Goal: Information Seeking & Learning: Learn about a topic

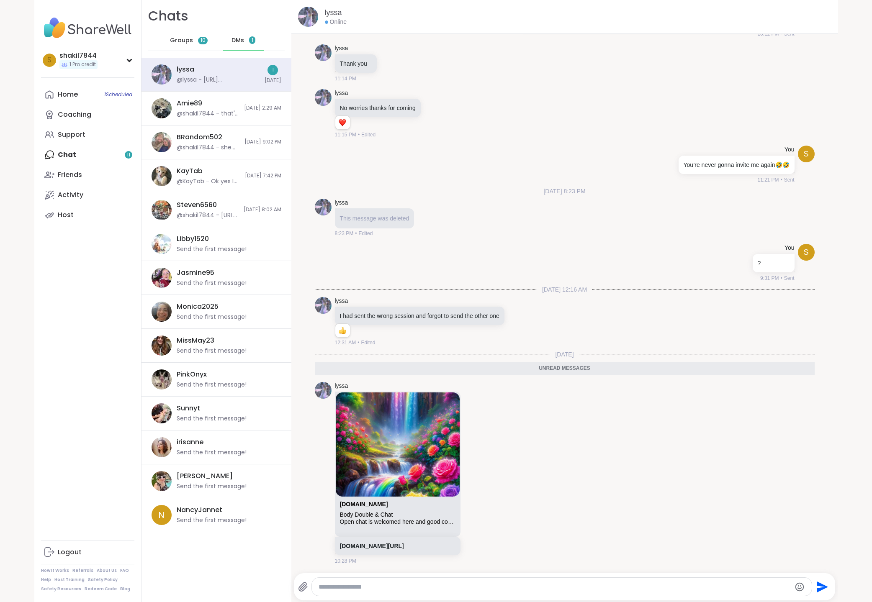
scroll to position [1295, 0]
click at [203, 76] on div "@lyssa - [URL][DOMAIN_NAME]" at bounding box center [218, 80] width 83 height 8
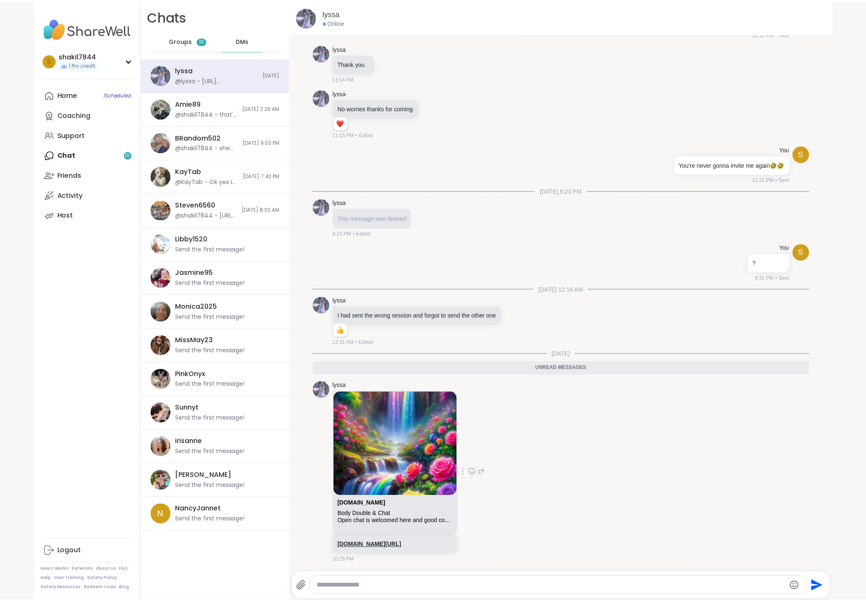
scroll to position [0, 0]
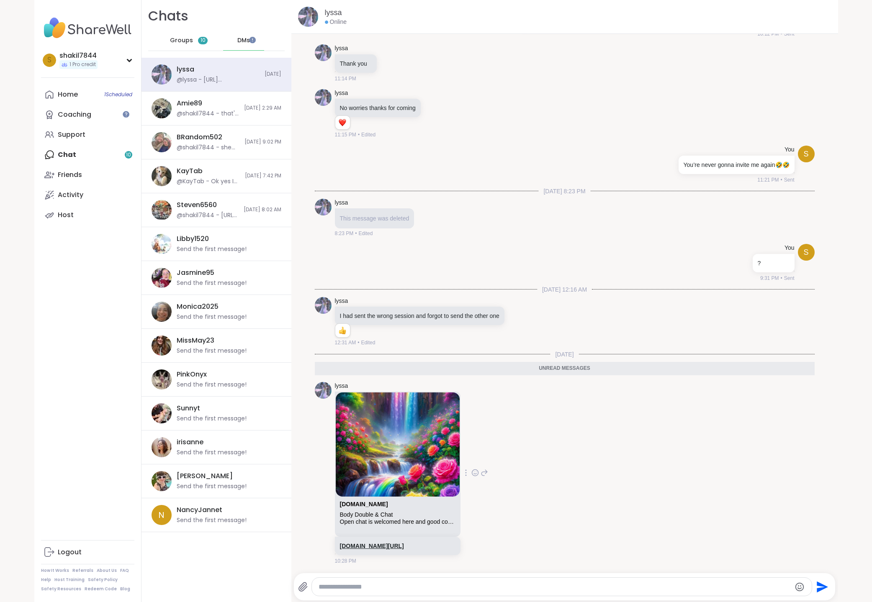
click at [404, 548] on link "[DOMAIN_NAME][URL]" at bounding box center [372, 546] width 64 height 7
click at [174, 37] on span "Groups" at bounding box center [181, 40] width 23 height 8
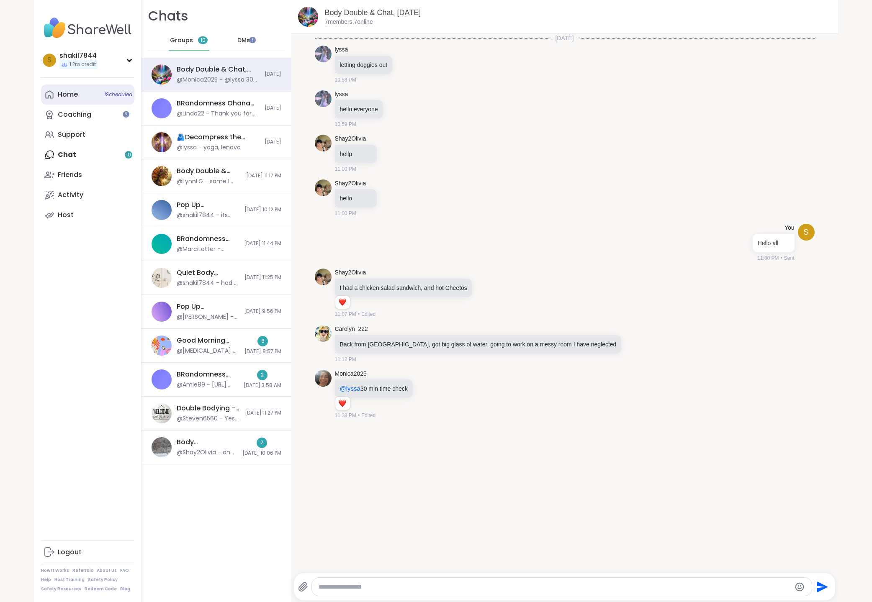
click at [58, 96] on div "Home 1 Scheduled" at bounding box center [68, 94] width 20 height 9
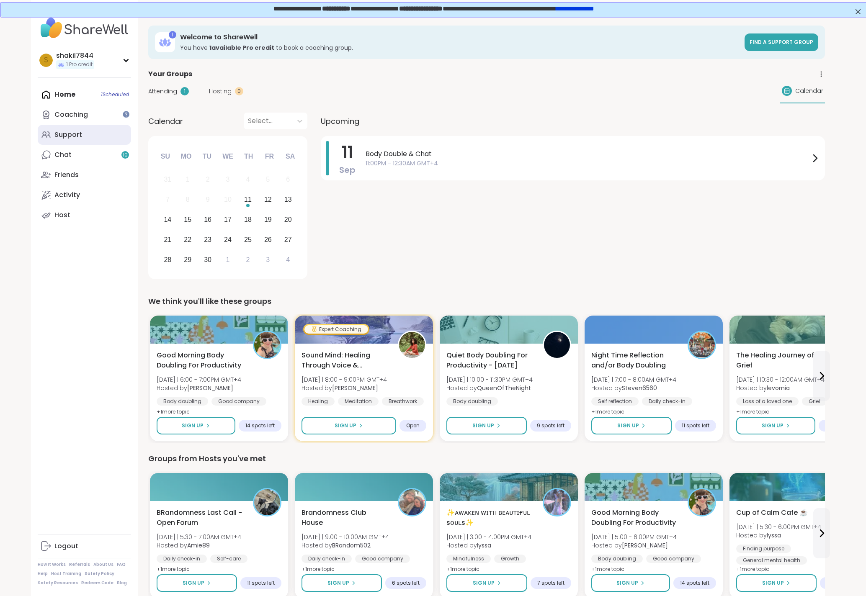
click at [89, 133] on link "Support" at bounding box center [84, 135] width 93 height 20
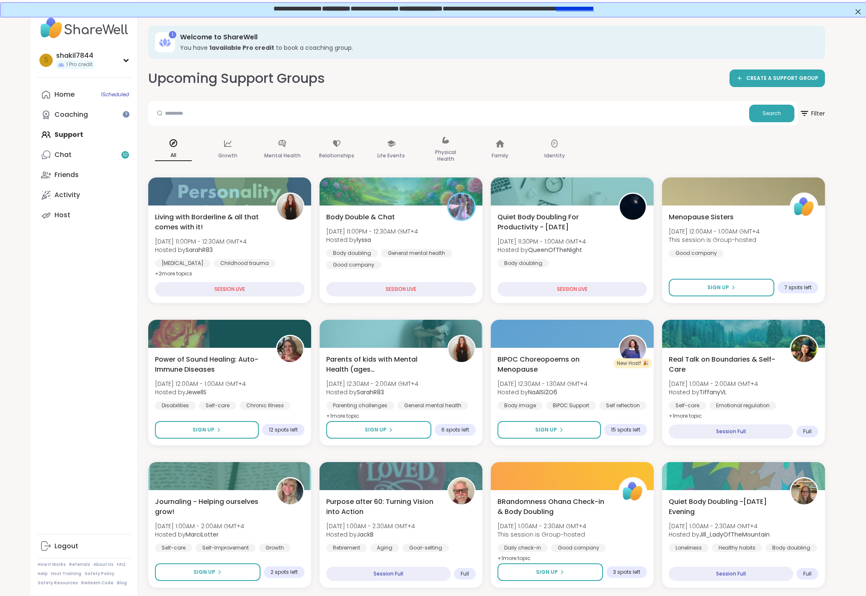
click at [593, 5] on link "**********" at bounding box center [574, 8] width 38 height 6
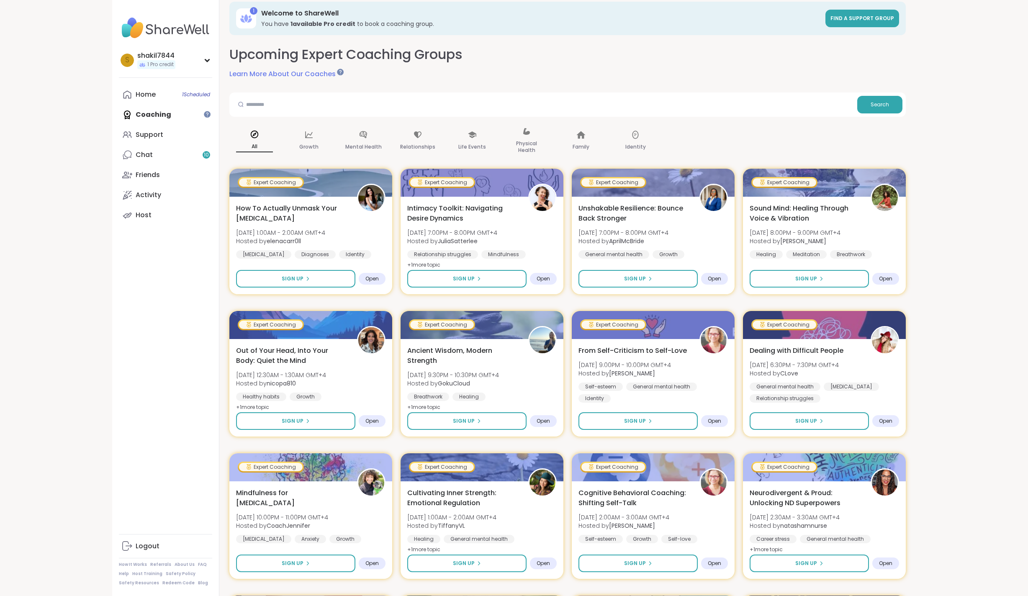
click at [457, 65] on div "Upcoming Expert Coaching Groups Learn More About Our Coaches" at bounding box center [567, 62] width 677 height 34
